Goal: Task Accomplishment & Management: Use online tool/utility

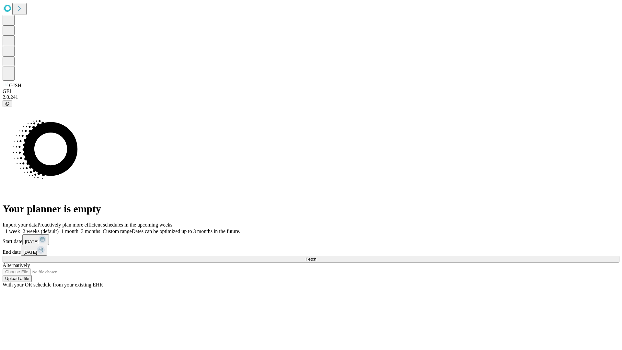
click at [316, 257] on span "Fetch" at bounding box center [310, 259] width 11 height 5
